Goal: Task Accomplishment & Management: Use online tool/utility

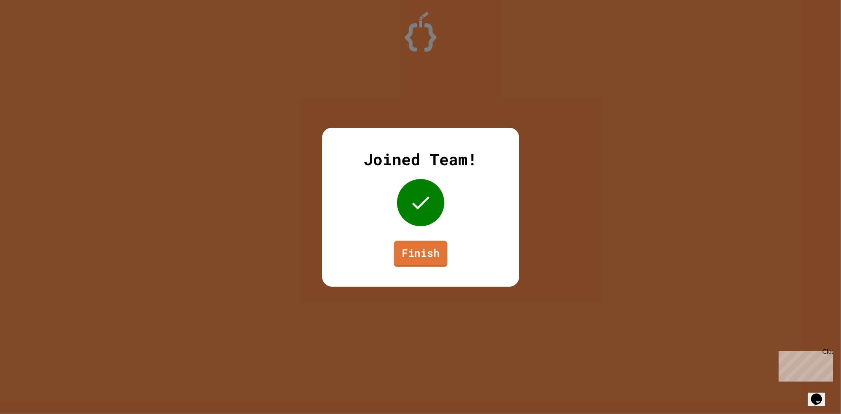
click at [436, 252] on link "Finish" at bounding box center [421, 253] width 54 height 26
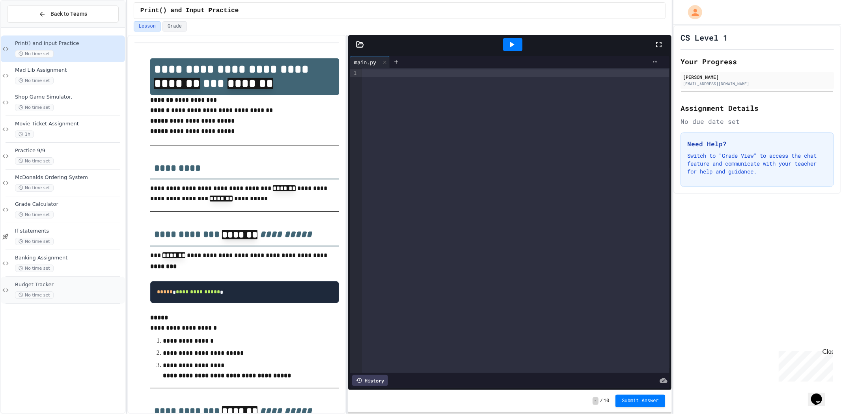
click at [63, 278] on div "Budget Tracker No time set" at bounding box center [63, 290] width 124 height 27
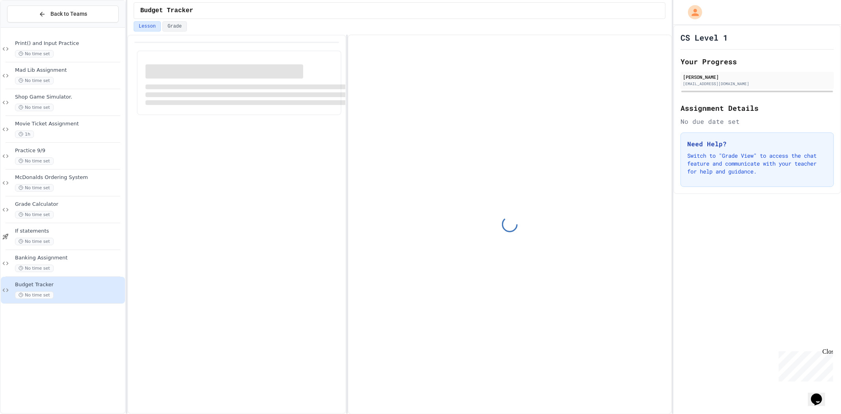
click at [60, 252] on div "Banking Assignment No time set" at bounding box center [63, 263] width 124 height 27
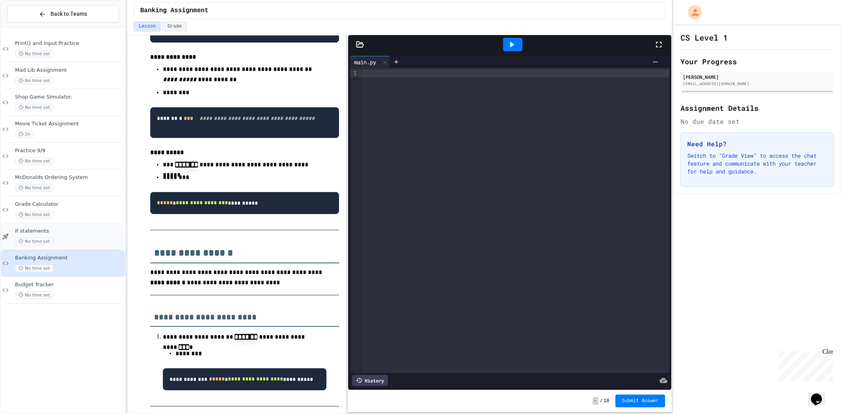
scroll to position [219, 0]
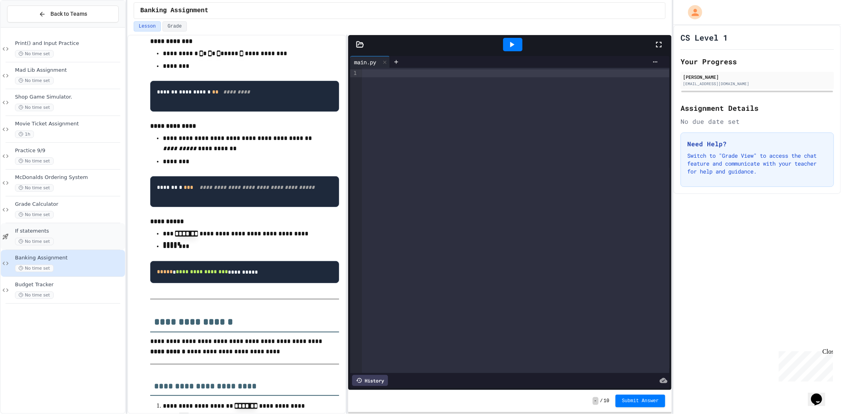
click at [68, 224] on div "If statements No time set" at bounding box center [63, 236] width 124 height 27
